Goal: Information Seeking & Learning: Learn about a topic

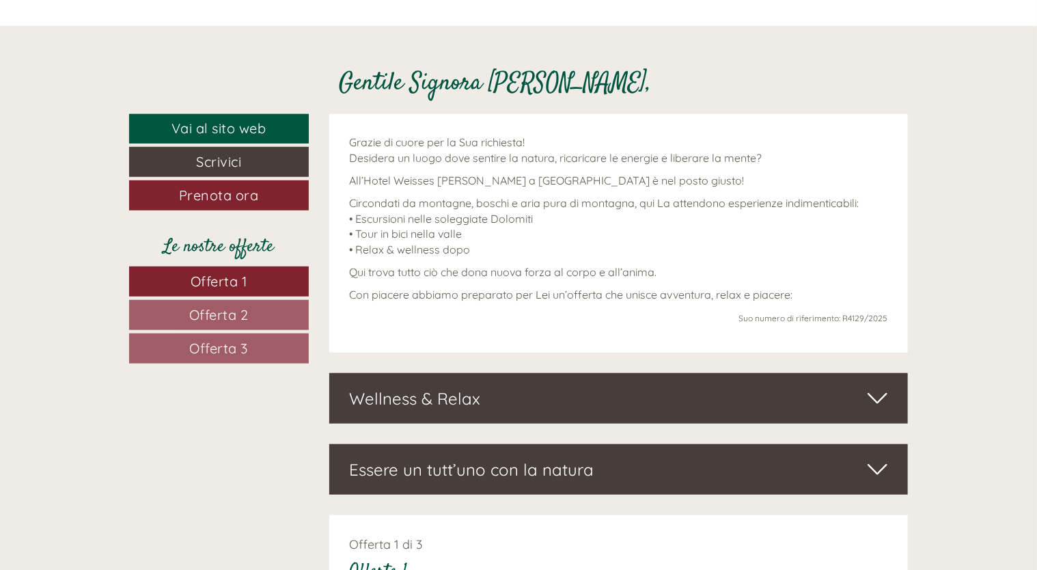
scroll to position [547, 0]
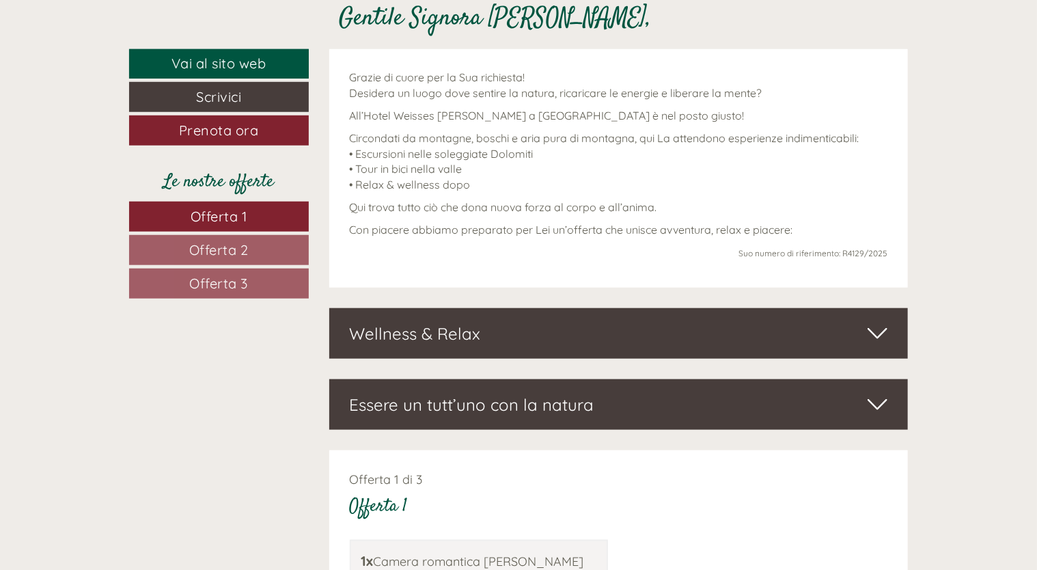
click at [561, 336] on div "Wellness & Relax" at bounding box center [619, 333] width 580 height 51
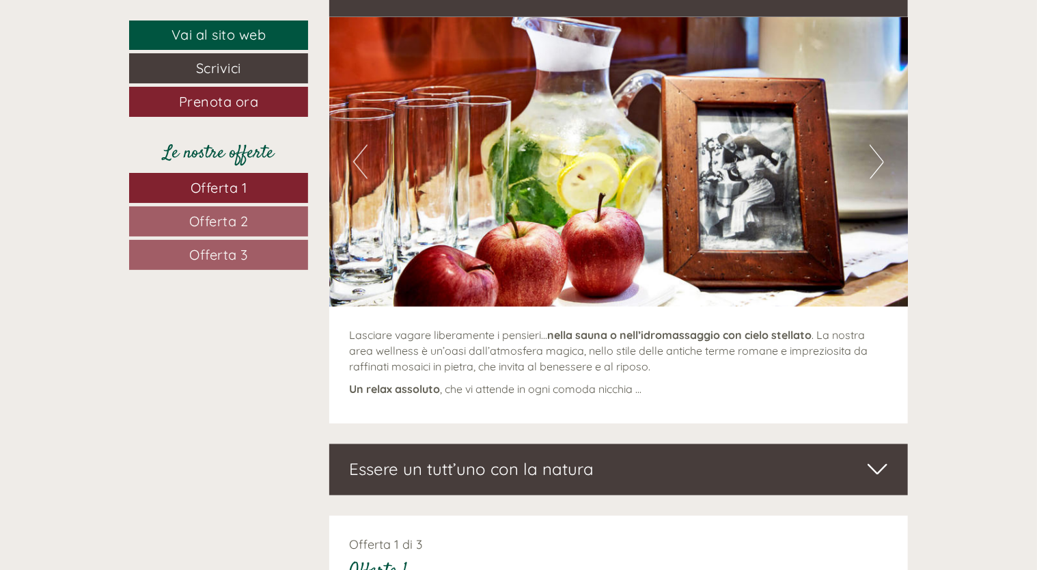
scroll to position [888, 0]
click at [864, 160] on img at bounding box center [619, 162] width 580 height 290
click at [880, 165] on button "Next" at bounding box center [877, 162] width 14 height 34
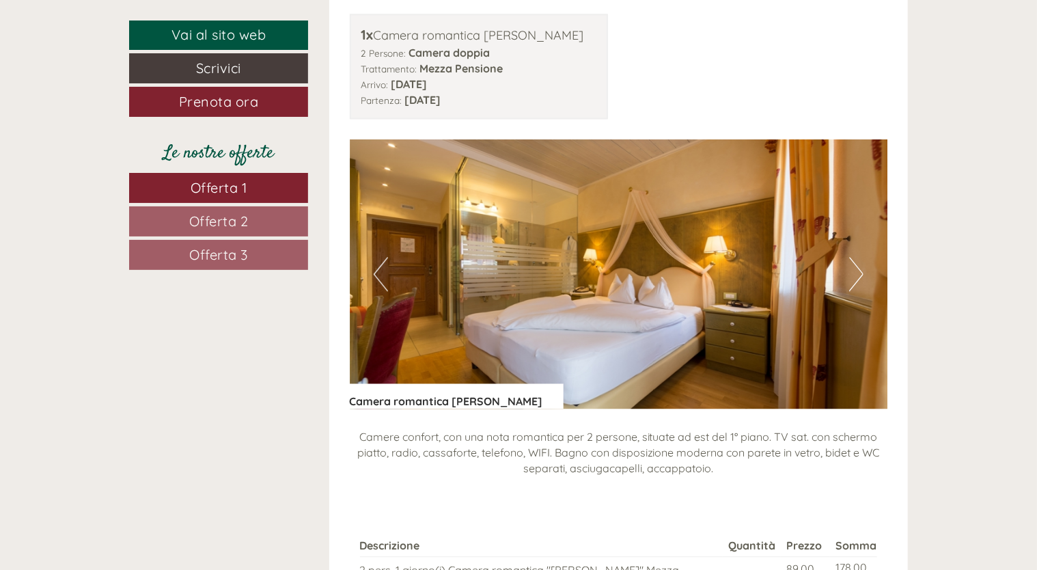
scroll to position [1503, 0]
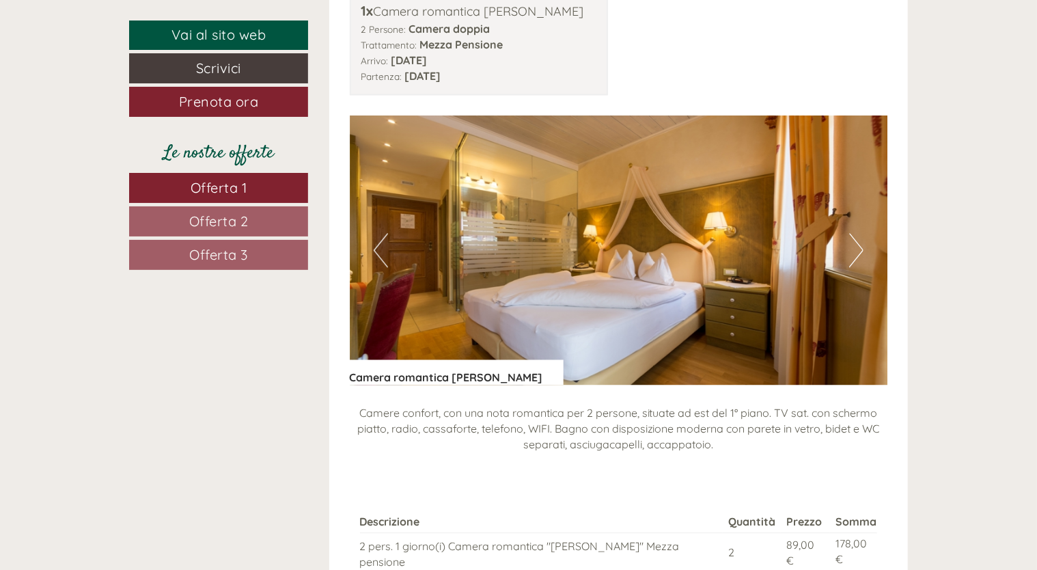
click at [857, 251] on button "Next" at bounding box center [856, 250] width 14 height 34
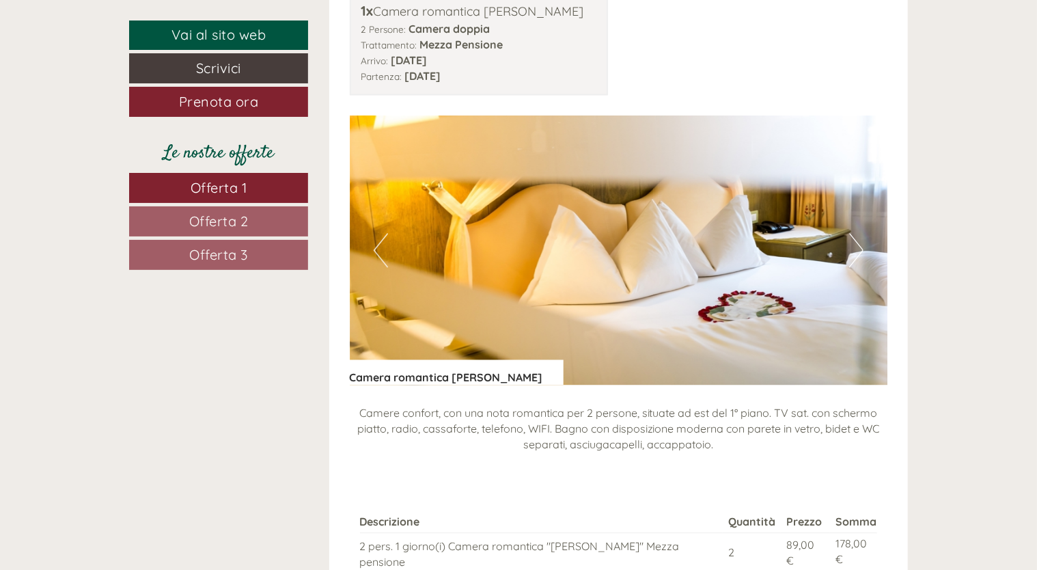
click at [857, 251] on button "Next" at bounding box center [856, 250] width 14 height 34
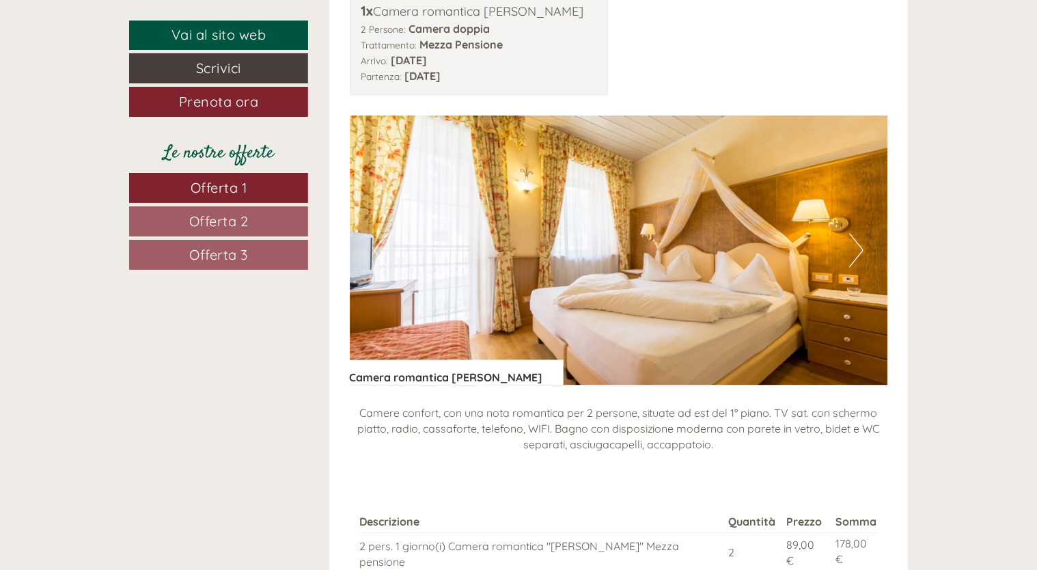
click at [857, 251] on button "Next" at bounding box center [856, 250] width 14 height 34
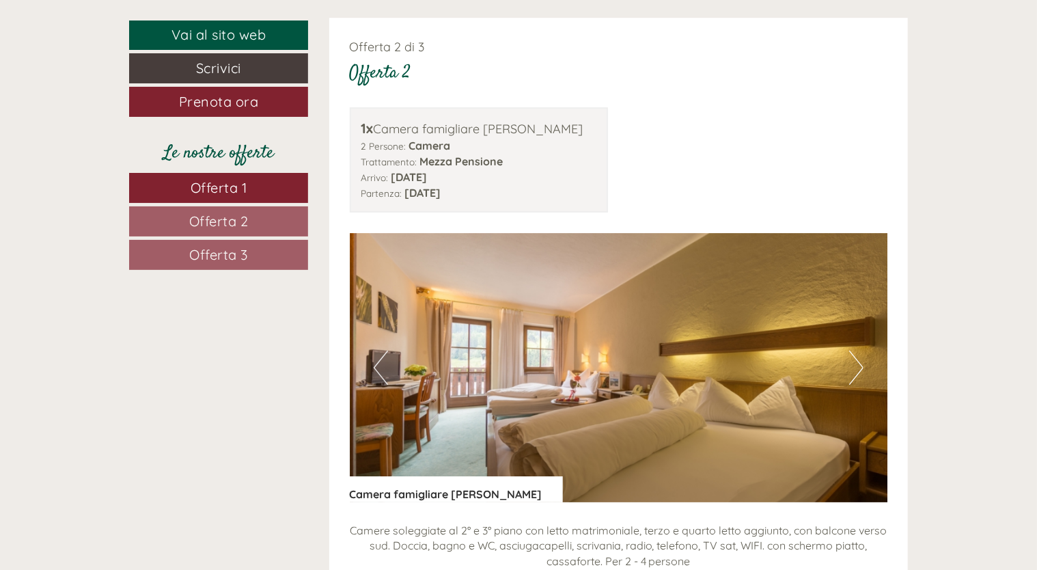
scroll to position [2255, 0]
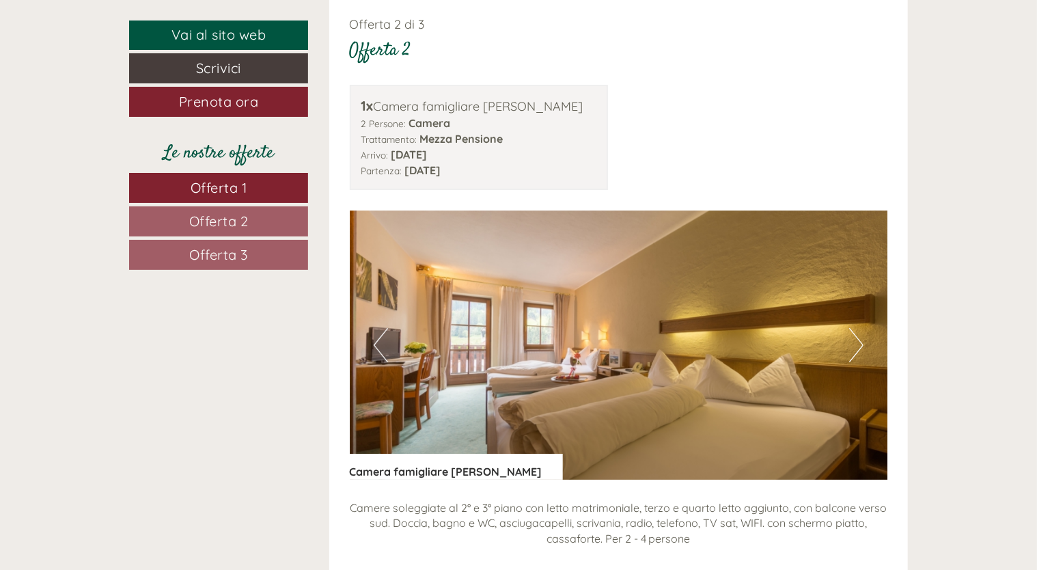
click at [855, 332] on button "Next" at bounding box center [856, 345] width 14 height 34
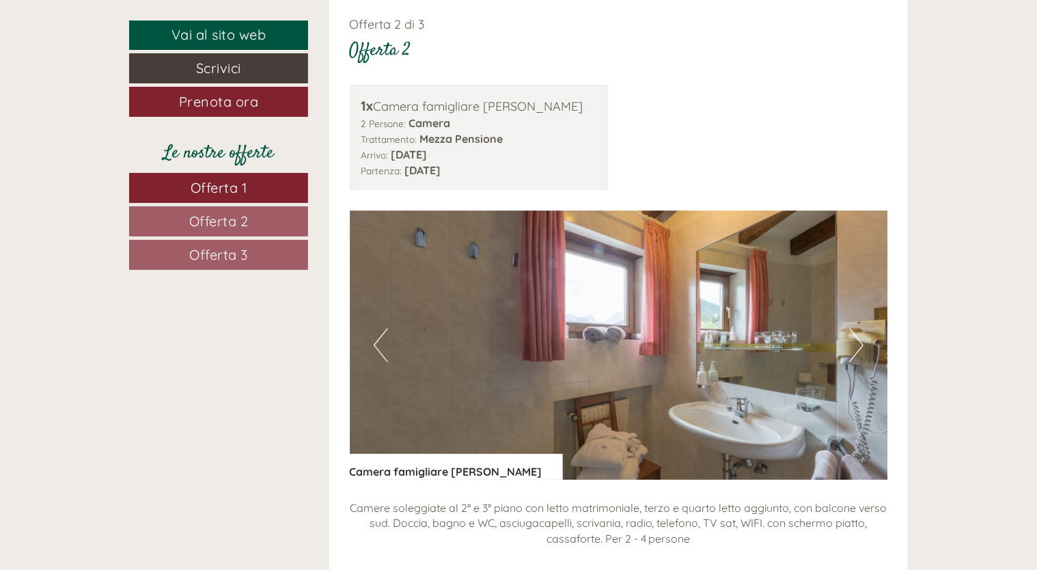
click at [855, 332] on button "Next" at bounding box center [856, 345] width 14 height 34
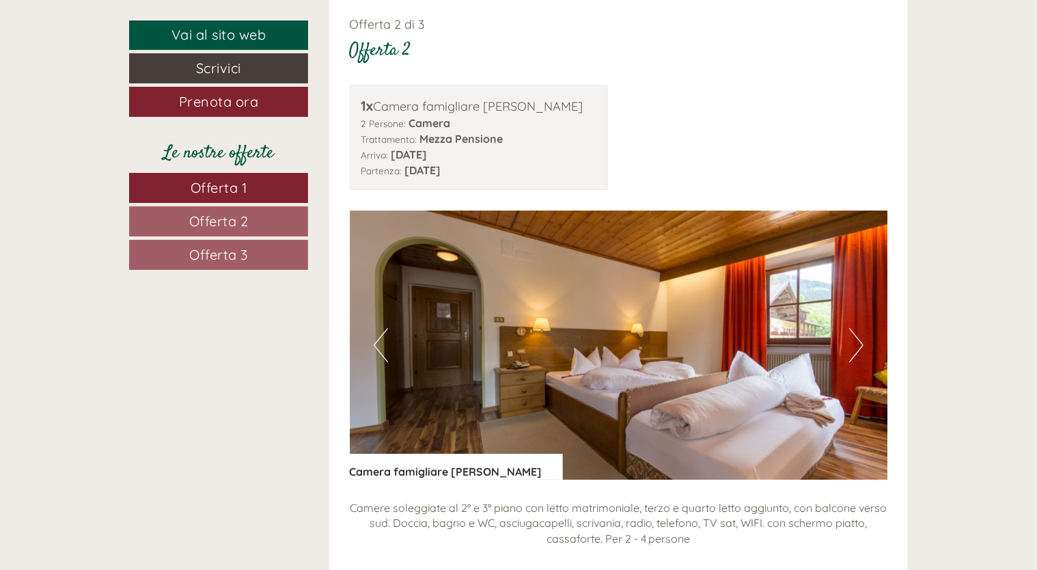
click at [855, 332] on button "Next" at bounding box center [856, 345] width 14 height 34
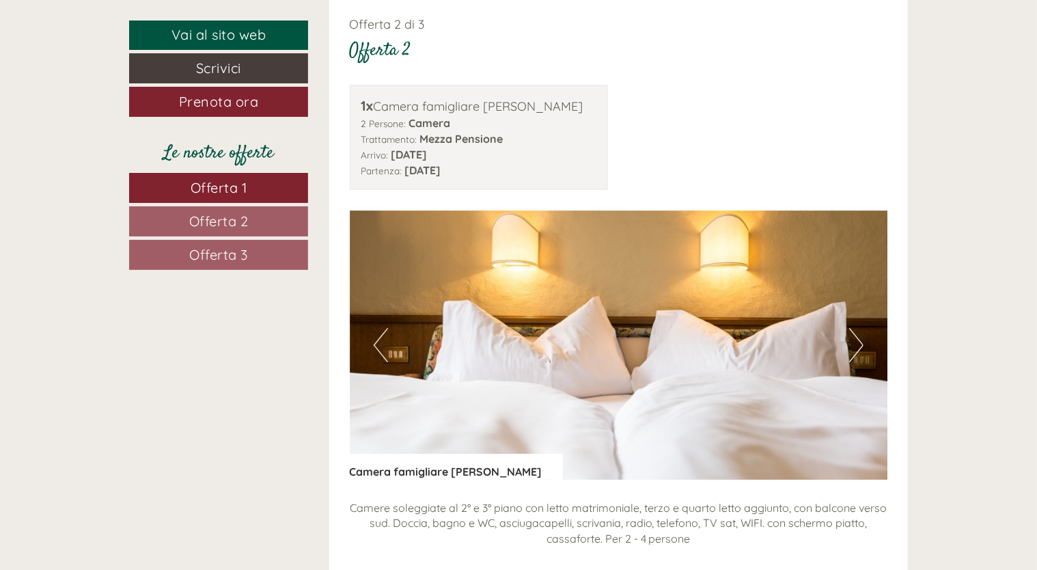
click at [855, 332] on button "Next" at bounding box center [856, 345] width 14 height 34
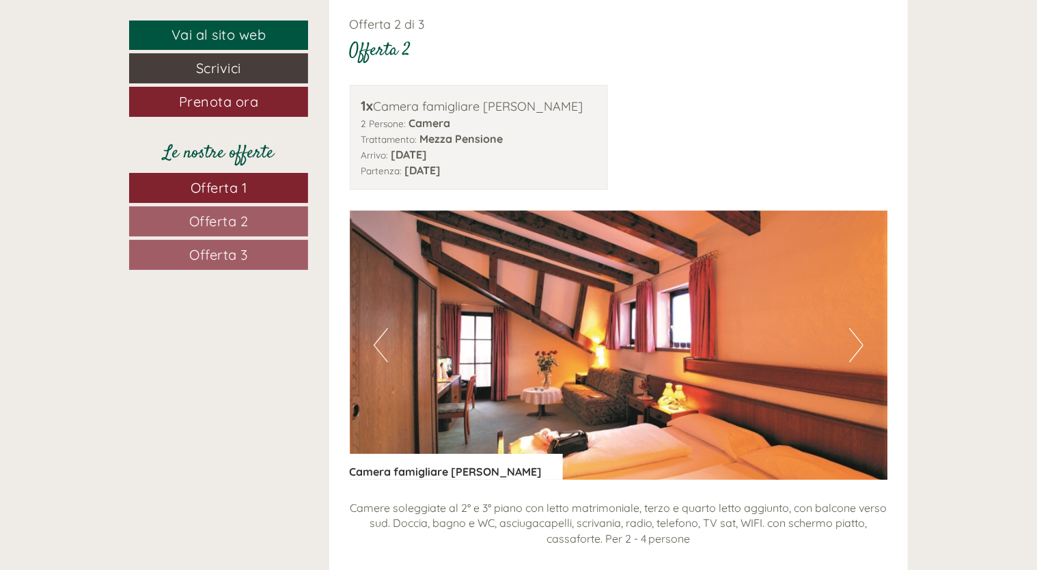
click at [855, 332] on button "Next" at bounding box center [856, 345] width 14 height 34
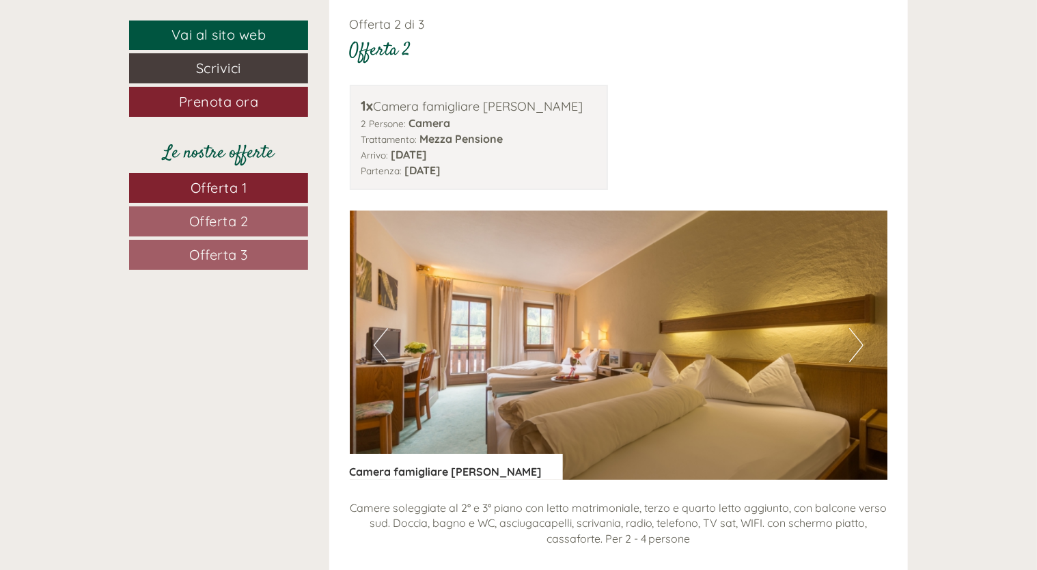
click at [855, 332] on button "Next" at bounding box center [856, 345] width 14 height 34
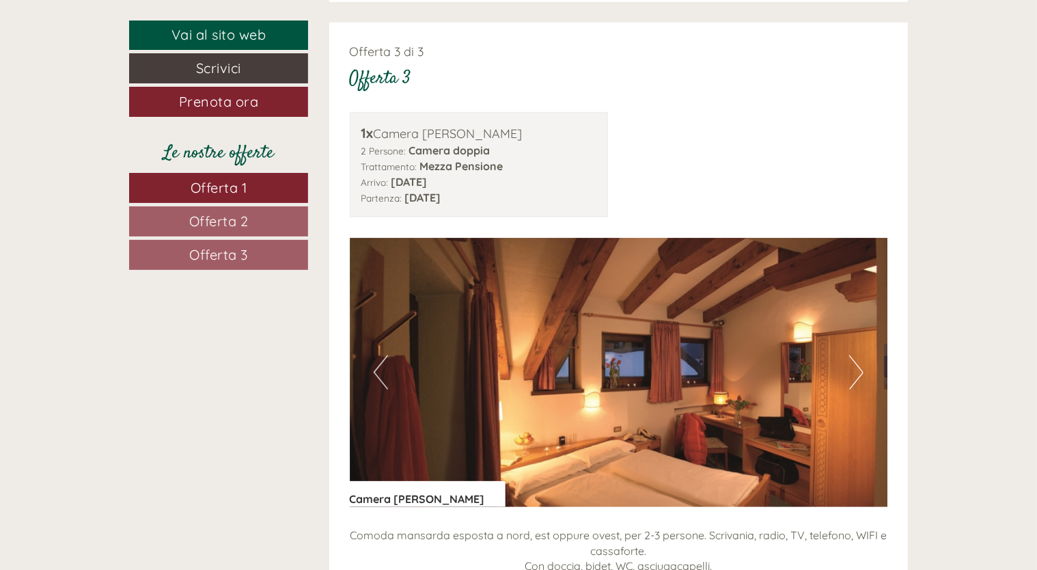
scroll to position [3075, 0]
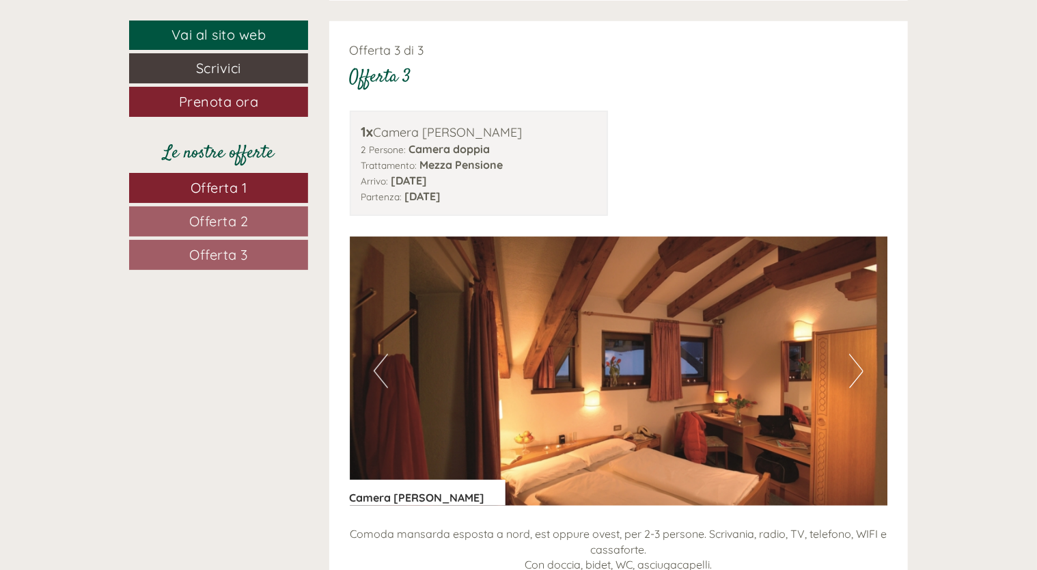
click at [857, 354] on button "Next" at bounding box center [856, 371] width 14 height 34
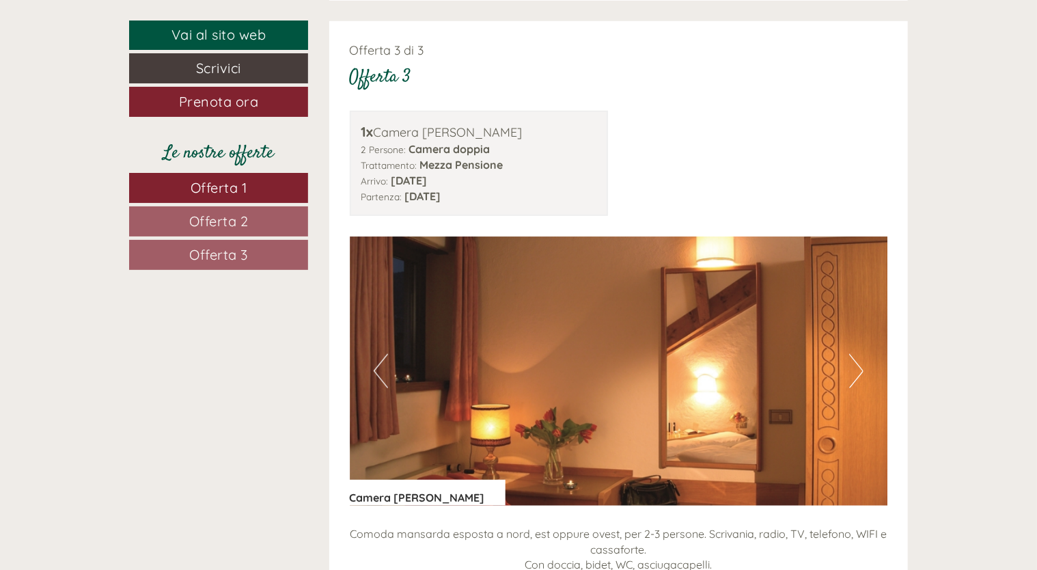
click at [857, 354] on button "Next" at bounding box center [856, 371] width 14 height 34
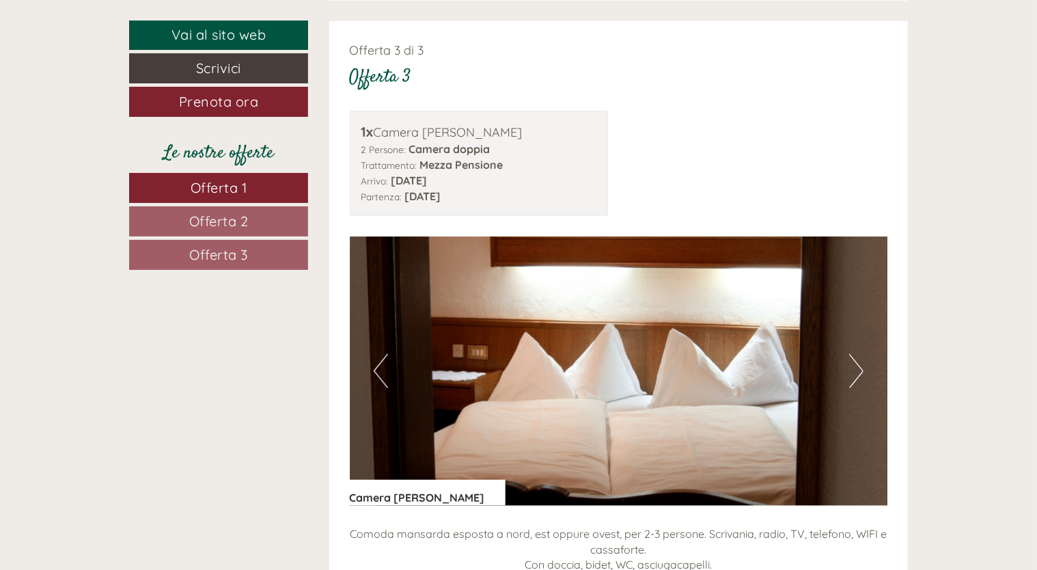
click at [857, 354] on button "Next" at bounding box center [856, 371] width 14 height 34
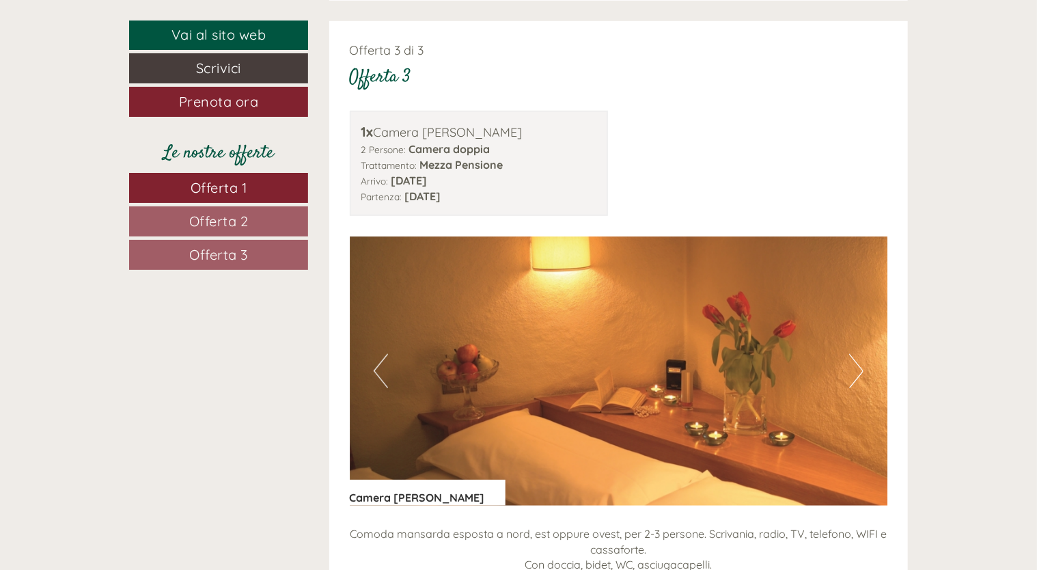
click at [857, 354] on button "Next" at bounding box center [856, 371] width 14 height 34
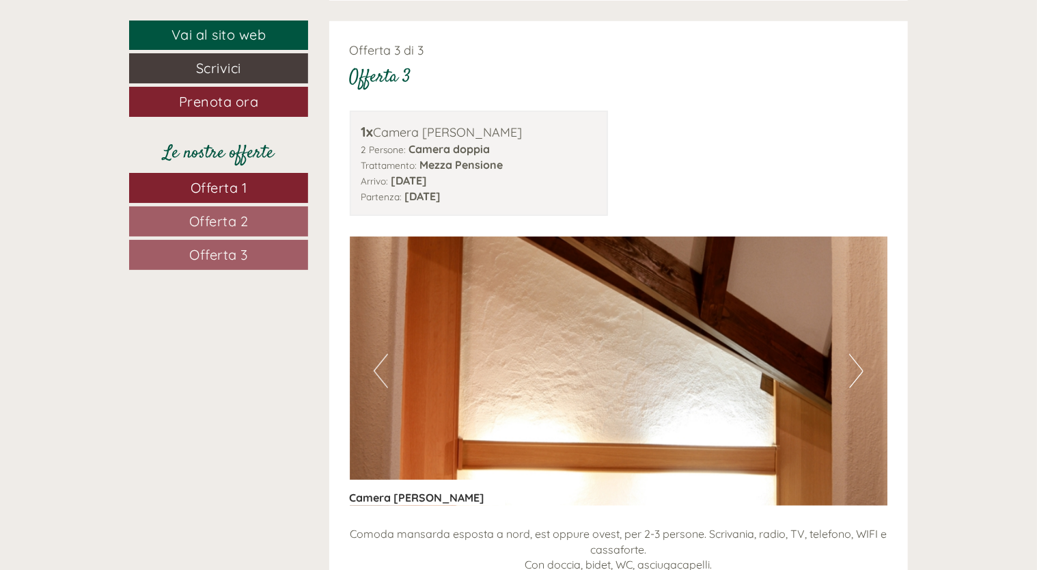
click at [857, 354] on button "Next" at bounding box center [856, 371] width 14 height 34
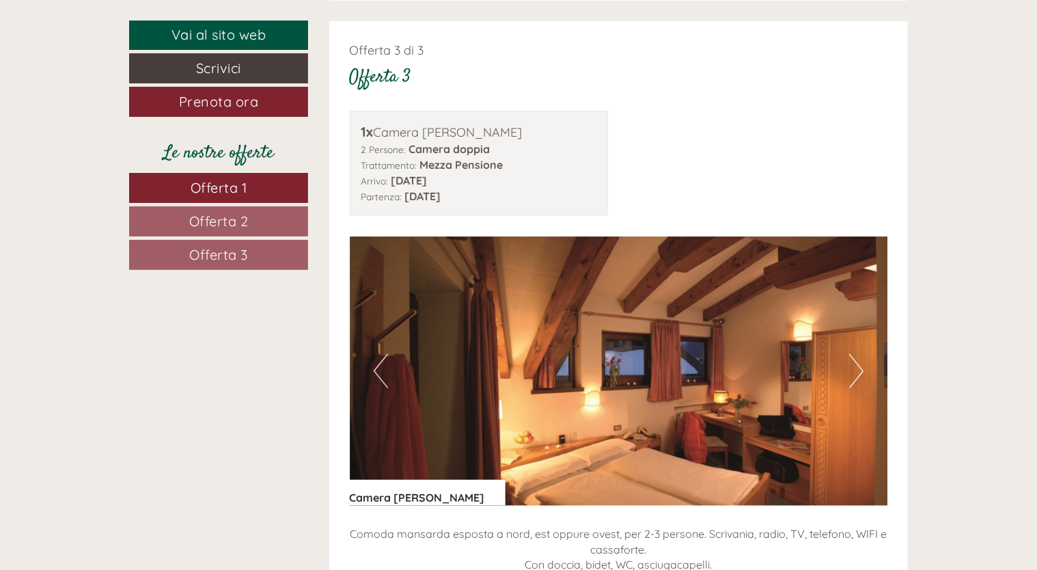
click at [857, 354] on button "Next" at bounding box center [856, 371] width 14 height 34
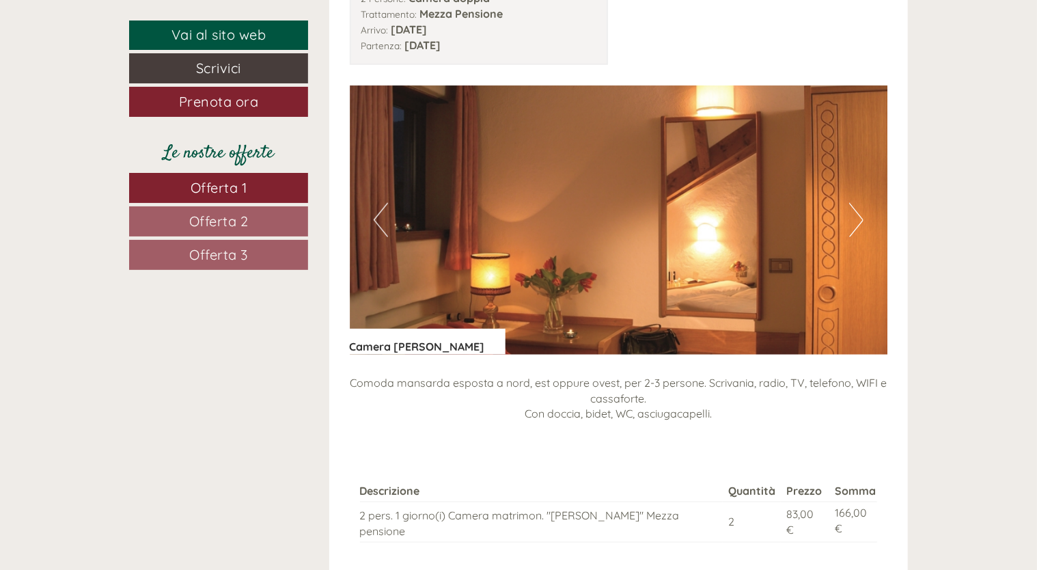
scroll to position [3144, 0]
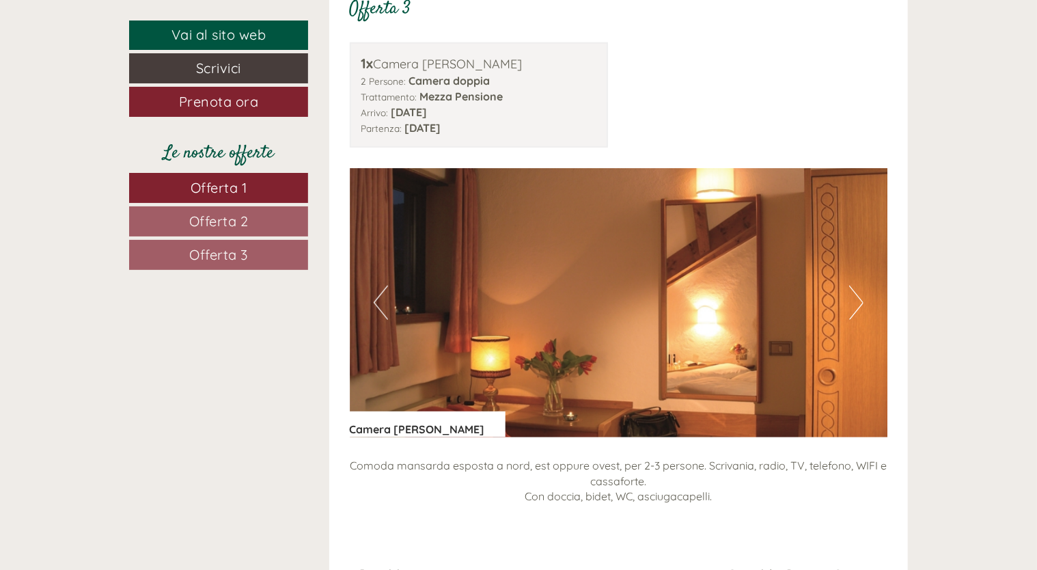
click at [858, 286] on button "Next" at bounding box center [856, 303] width 14 height 34
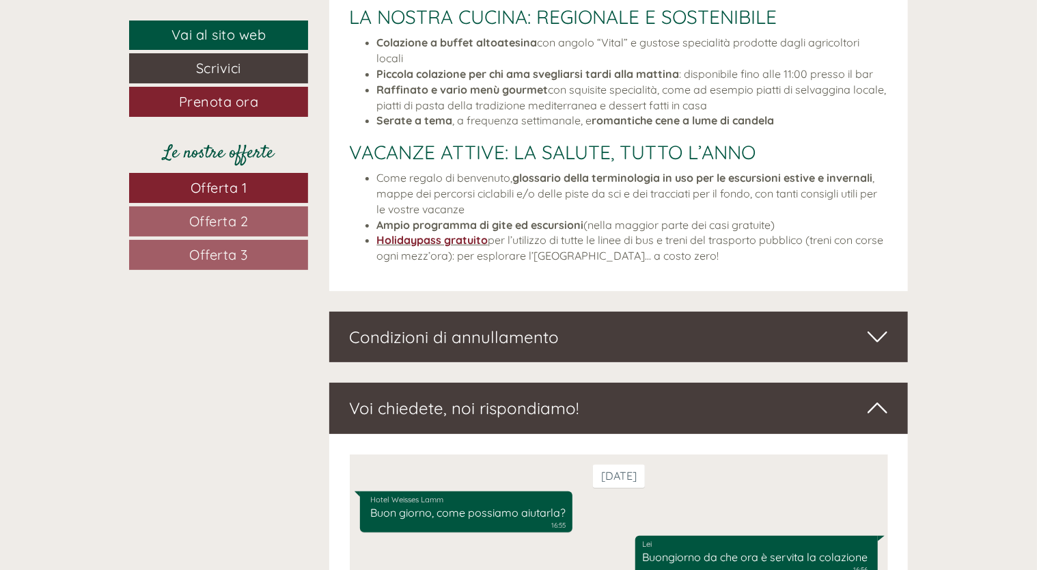
scroll to position [5194, 0]
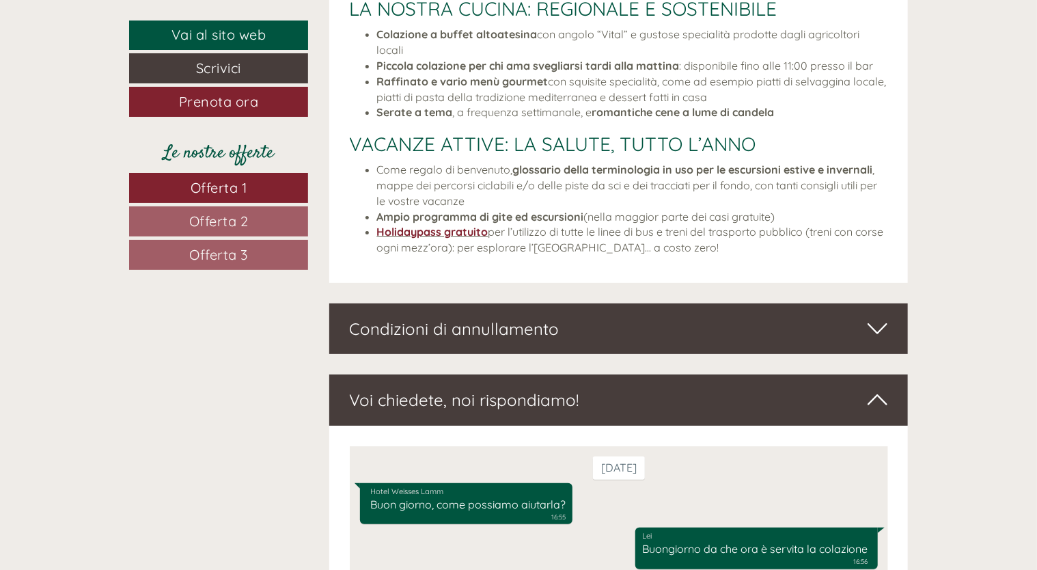
click at [543, 303] on div "Condizioni di annullamento" at bounding box center [619, 328] width 580 height 51
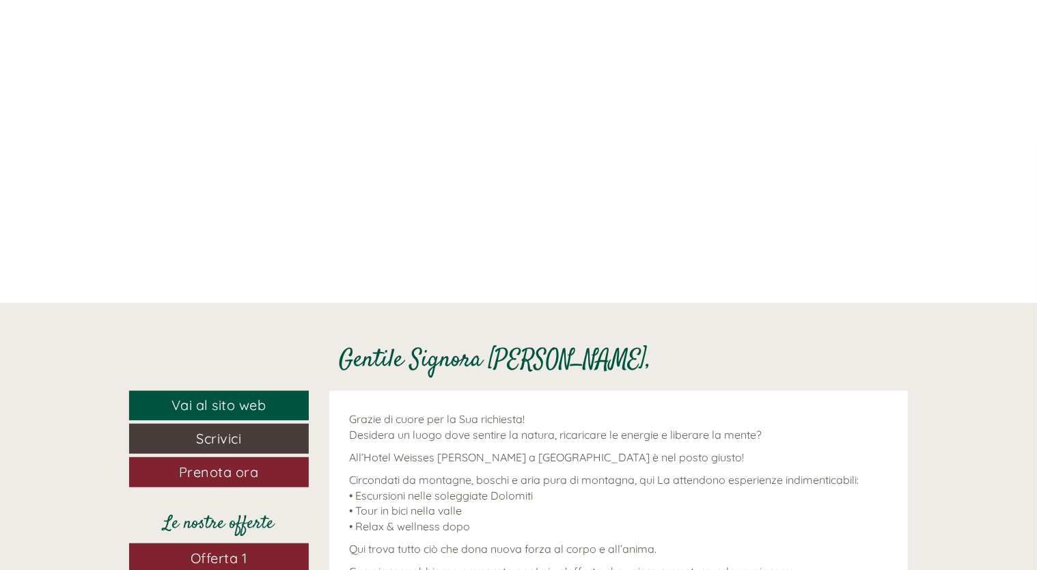
scroll to position [137, 0]
